Goal: Task Accomplishment & Management: Manage account settings

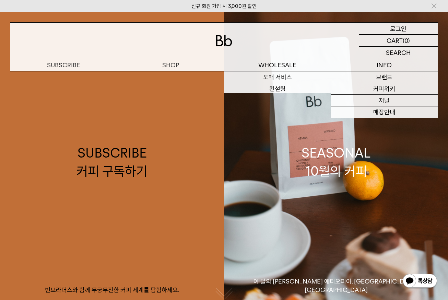
click at [417, 29] on div "LOGIN 로그인" at bounding box center [398, 29] width 79 height 12
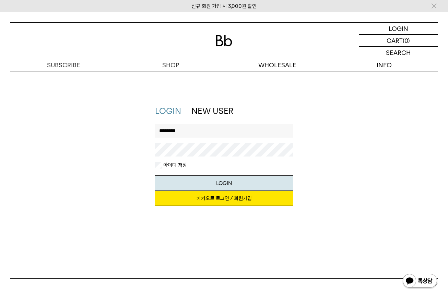
click at [155, 175] on button "LOGIN" at bounding box center [224, 182] width 138 height 15
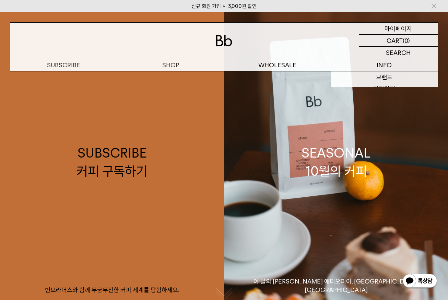
click at [409, 30] on p "마이페이지" at bounding box center [397, 29] width 27 height 12
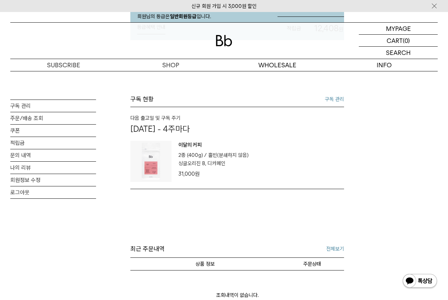
scroll to position [137, 0]
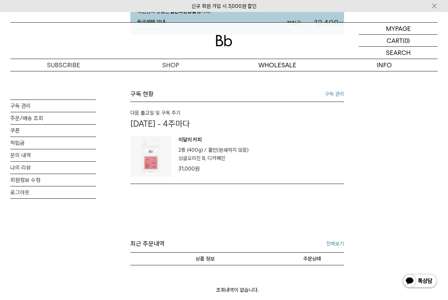
click at [330, 98] on link "구독 관리" at bounding box center [334, 94] width 19 height 8
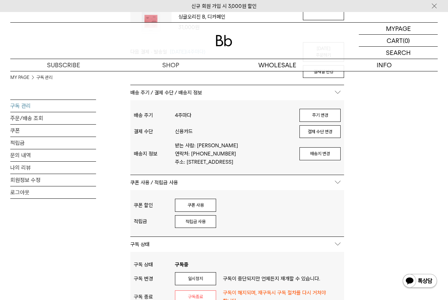
scroll to position [137, 0]
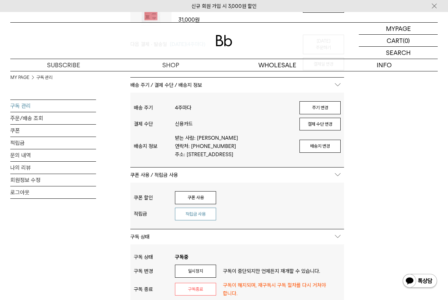
click at [196, 207] on button "적립금 사용" at bounding box center [195, 213] width 41 height 13
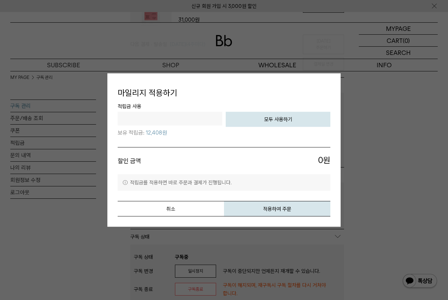
click at [275, 121] on button "모두 사용하기" at bounding box center [278, 118] width 105 height 15
type input "*****"
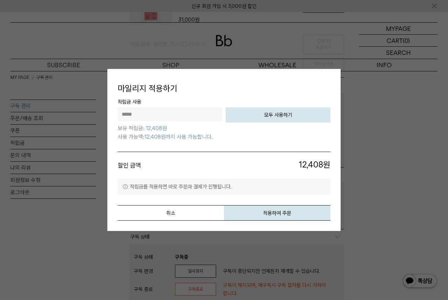
click at [361, 99] on div at bounding box center [224, 150] width 448 height 300
click at [211, 214] on button "취소" at bounding box center [171, 212] width 106 height 15
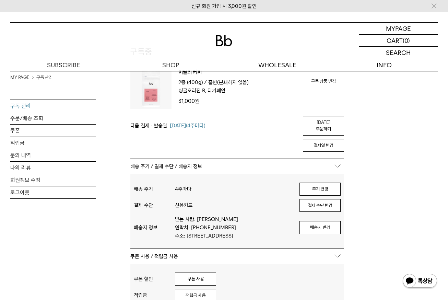
scroll to position [0, 0]
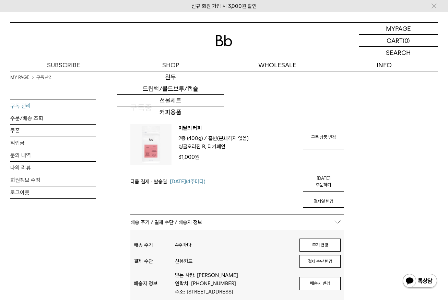
click at [220, 36] on img at bounding box center [224, 40] width 16 height 11
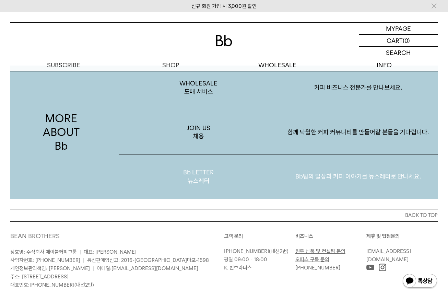
scroll to position [1281, 0]
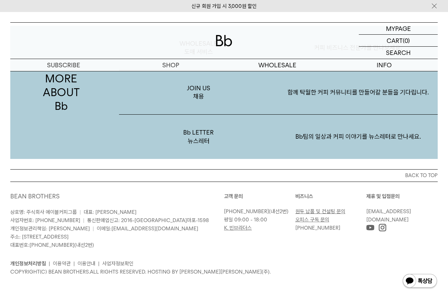
click at [276, 265] on ul "개인정보처리방침 | 이용약관 | 이용안내 | 사업자정보확인" at bounding box center [223, 263] width 427 height 8
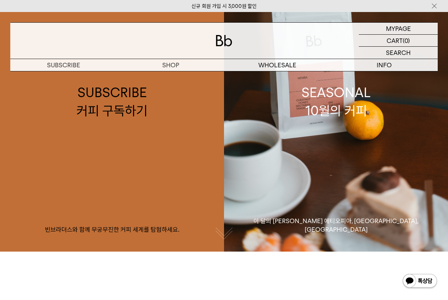
scroll to position [0, 0]
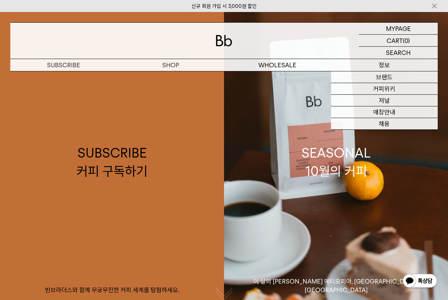
click at [382, 67] on p "정보" at bounding box center [384, 65] width 107 height 12
click at [398, 77] on link "브랜드" at bounding box center [384, 77] width 107 height 12
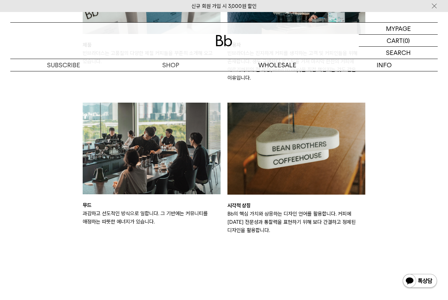
scroll to position [1165, 0]
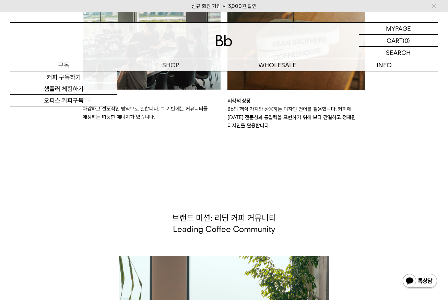
click at [43, 60] on p "구독" at bounding box center [63, 65] width 107 height 12
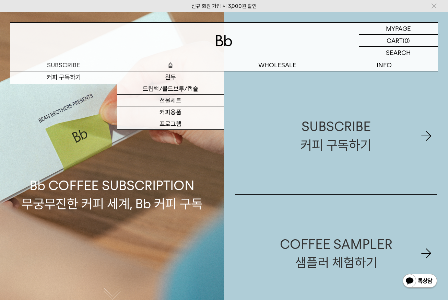
click at [203, 67] on p "숍" at bounding box center [170, 65] width 107 height 12
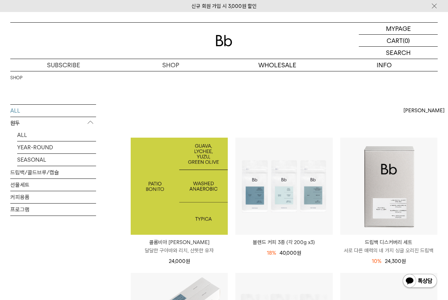
click at [184, 206] on img at bounding box center [179, 185] width 97 height 97
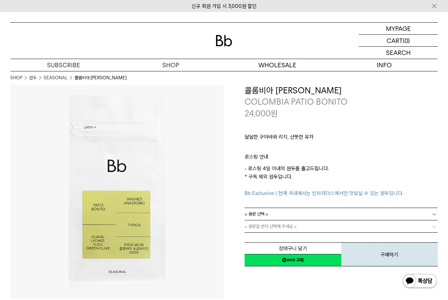
click at [349, 216] on link "= 용량 선택 =" at bounding box center [340, 214] width 193 height 12
click at [324, 236] on li "600g" at bounding box center [344, 238] width 186 height 12
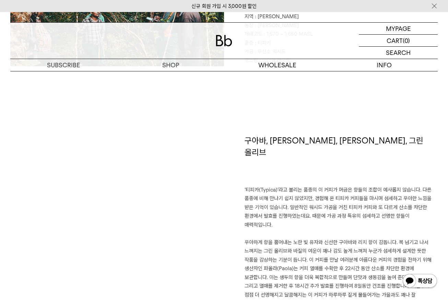
scroll to position [411, 0]
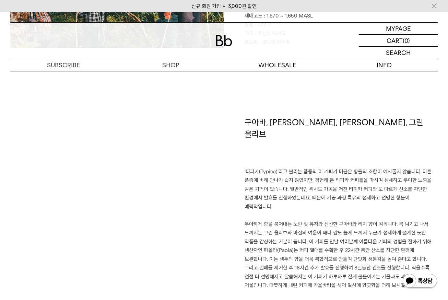
click at [425, 278] on img at bounding box center [420, 281] width 36 height 16
click at [349, 121] on h1 "구아바, 리치, 유자, 그린 올리브" at bounding box center [340, 142] width 193 height 50
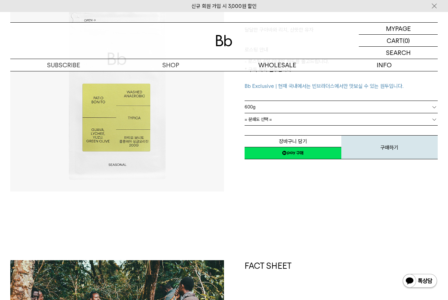
scroll to position [0, 0]
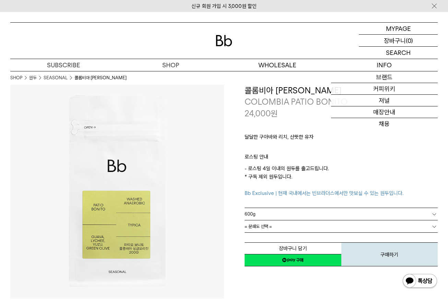
click at [384, 33] on div "MYPAGE 마이페이지" at bounding box center [398, 29] width 79 height 12
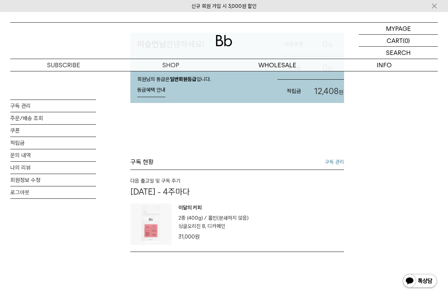
scroll to position [103, 0]
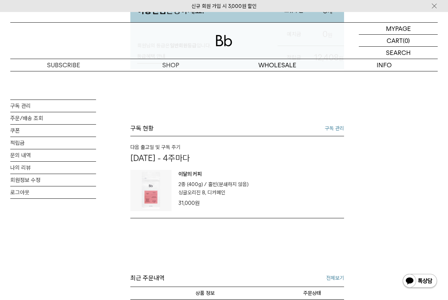
click at [340, 132] on link "구독 관리" at bounding box center [334, 128] width 19 height 8
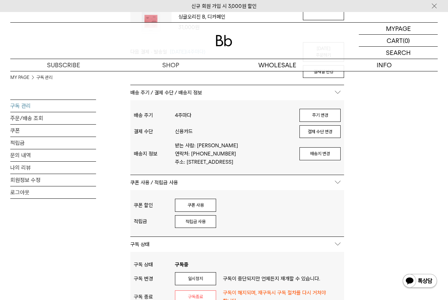
scroll to position [171, 0]
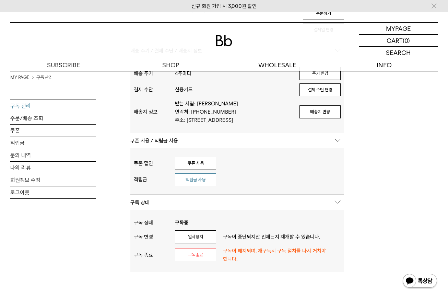
click at [202, 173] on button "적립금 사용" at bounding box center [195, 179] width 41 height 13
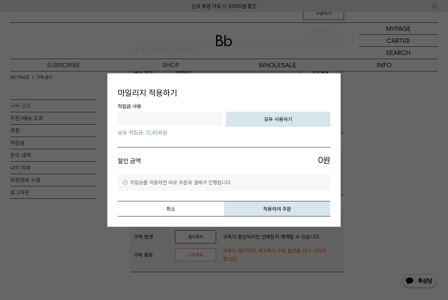
click at [259, 124] on button "모두 사용하기" at bounding box center [278, 118] width 105 height 15
type input "*****"
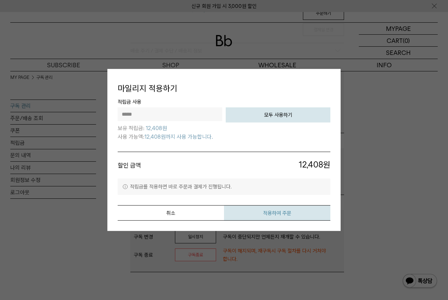
click at [269, 212] on button "적용하여 주문" at bounding box center [277, 212] width 106 height 15
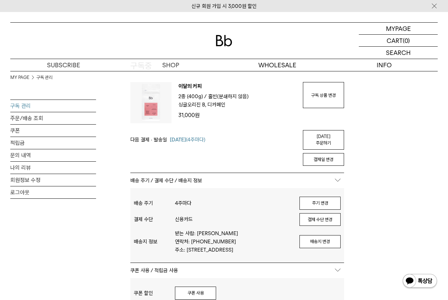
scroll to position [0, 0]
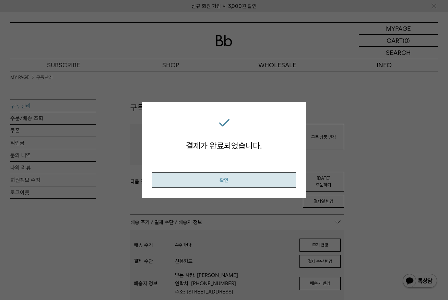
click at [242, 179] on button "확인" at bounding box center [224, 179] width 144 height 15
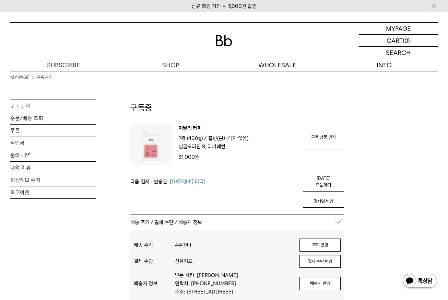
click at [327, 195] on button "결제일 변경" at bounding box center [323, 201] width 41 height 13
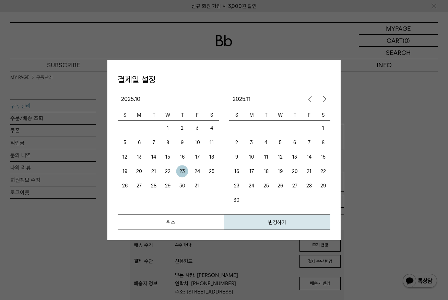
click at [317, 155] on td "15" at bounding box center [323, 156] width 14 height 14
click at [295, 220] on button "변경하기" at bounding box center [277, 221] width 106 height 15
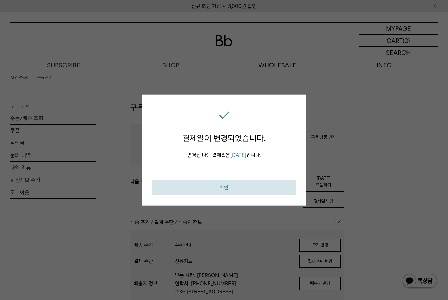
click at [288, 185] on button "확인" at bounding box center [224, 186] width 144 height 15
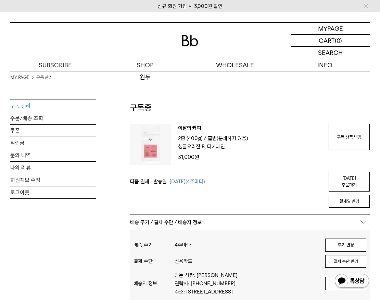
click at [298, 191] on div "결제일 변경" at bounding box center [250, 199] width 240 height 16
click at [38, 120] on link "주문/배송 조회" at bounding box center [53, 118] width 86 height 12
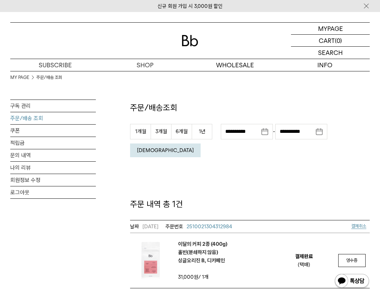
click at [273, 171] on div "**********" at bounding box center [250, 195] width 240 height 186
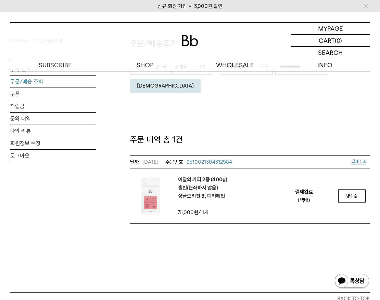
scroll to position [69, 0]
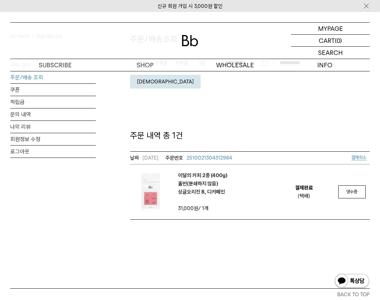
click at [354, 155] on span "결제취소" at bounding box center [359, 157] width 15 height 5
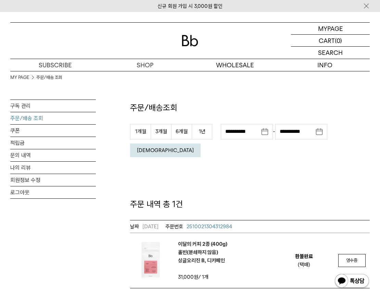
scroll to position [69, 0]
